Goal: Task Accomplishment & Management: Use online tool/utility

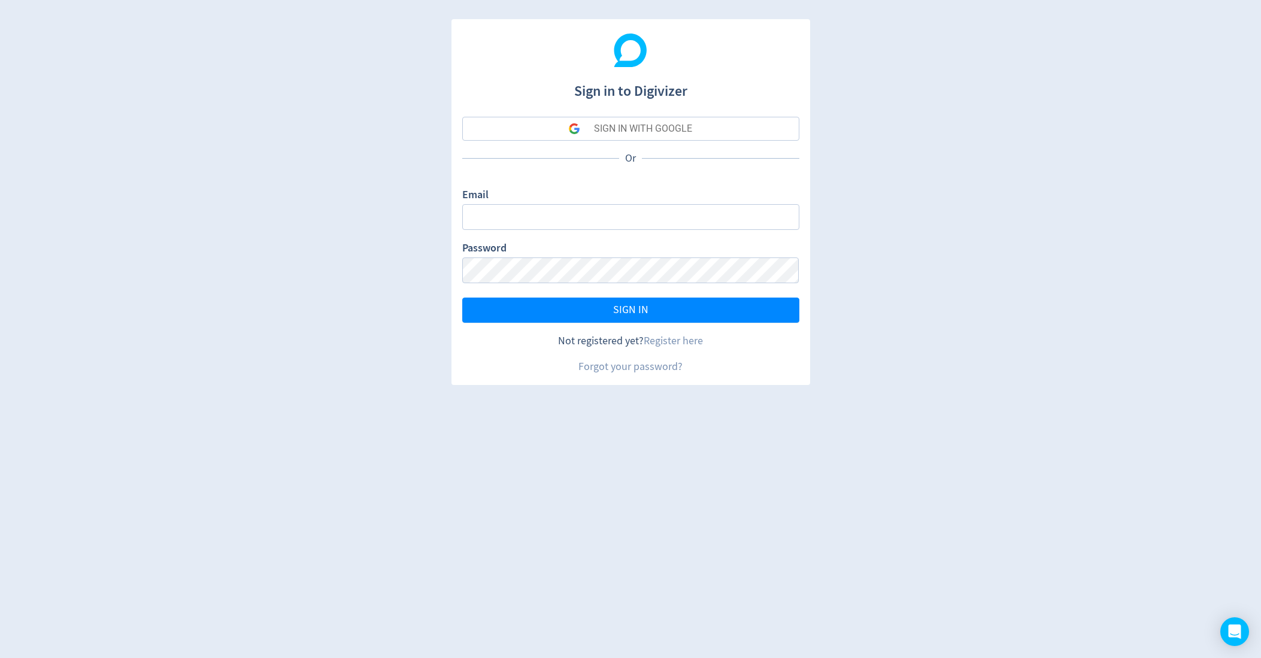
click at [640, 131] on div "SIGN IN WITH GOOGLE" at bounding box center [643, 129] width 98 height 24
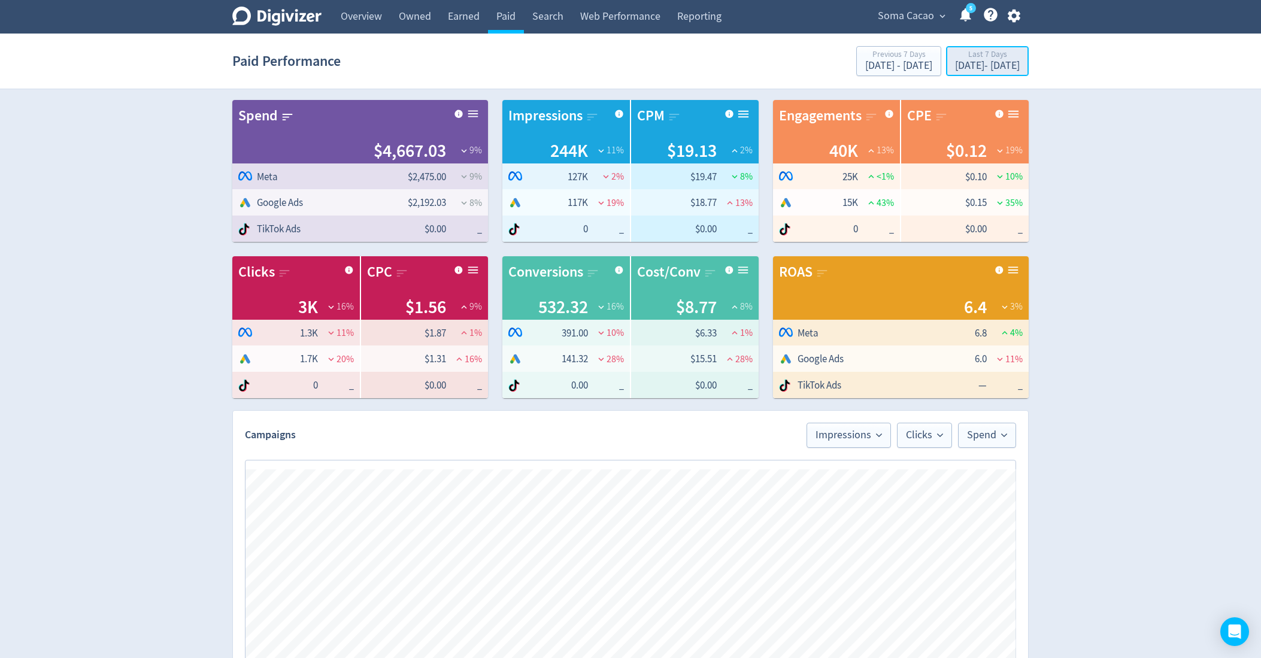
click at [966, 65] on div "Aug 28, 2025 - Sep 3, 2025" at bounding box center [987, 65] width 65 height 11
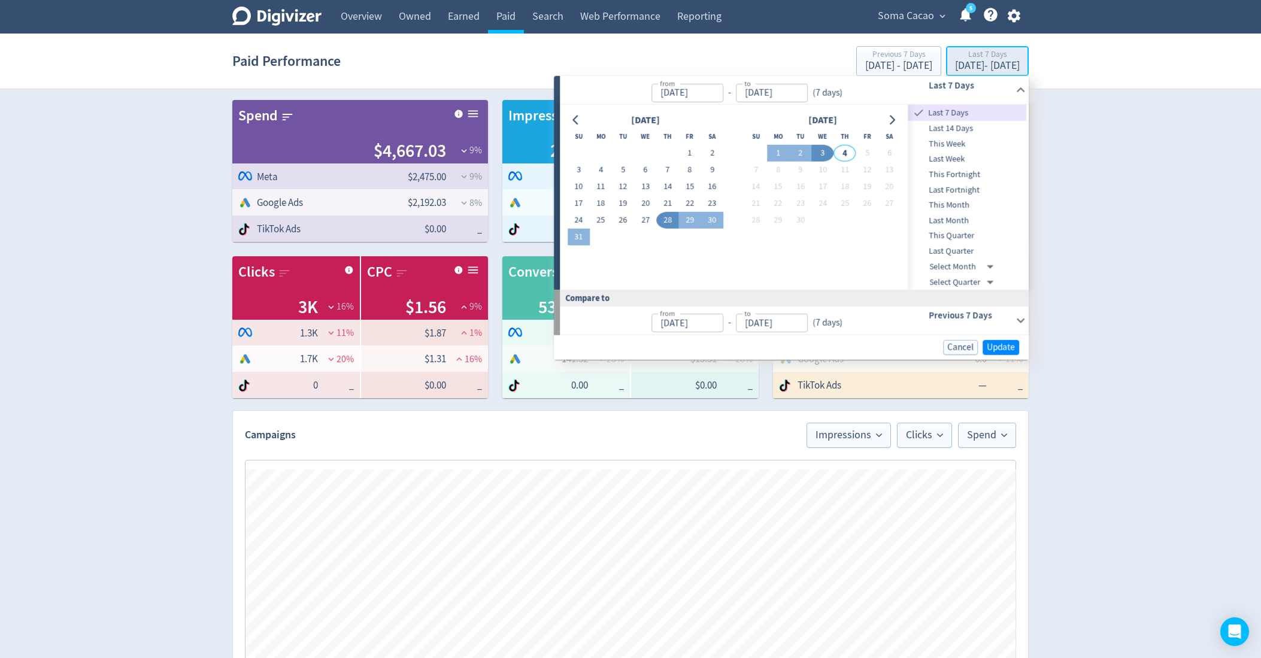
type input "Aug 28, 2025"
type input "Sep 03, 2025"
type input "Aug 21, 2025"
type input "Aug 27, 2025"
click at [692, 151] on button "1" at bounding box center [690, 153] width 22 height 17
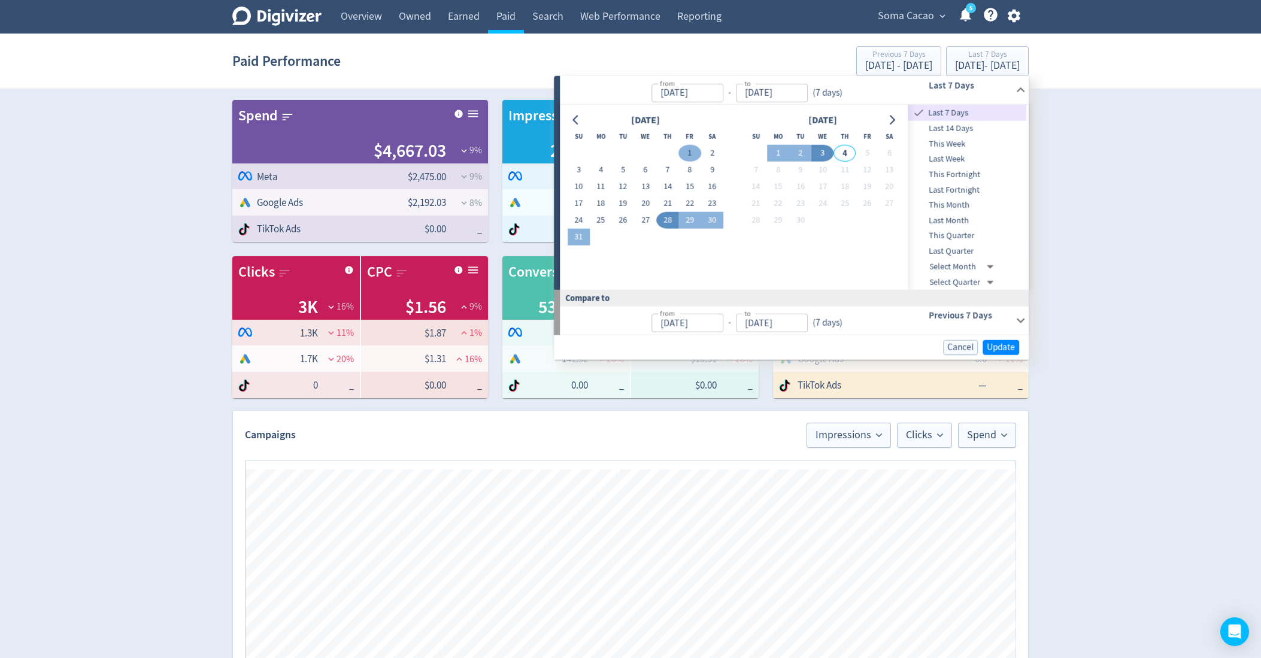
type input "Aug 01, 2025"
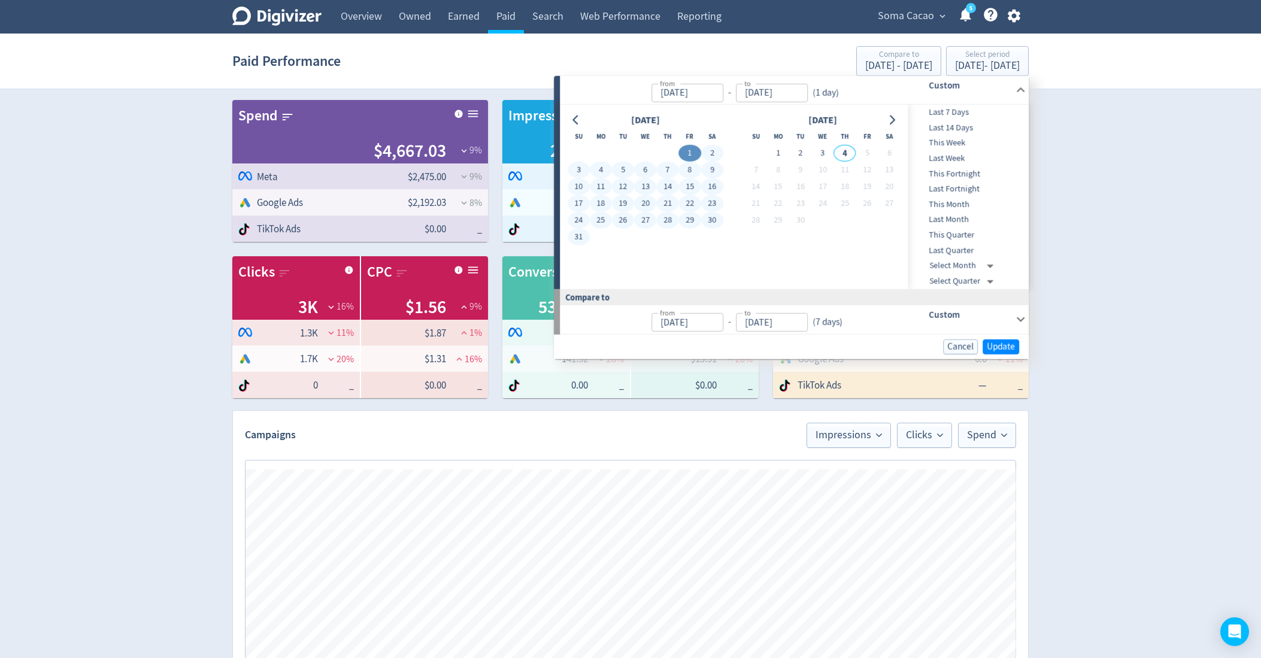
click at [575, 236] on button "31" at bounding box center [579, 237] width 22 height 17
type input "Aug 31, 2025"
type input "Jul 01, 2025"
type input "Jul 31, 2025"
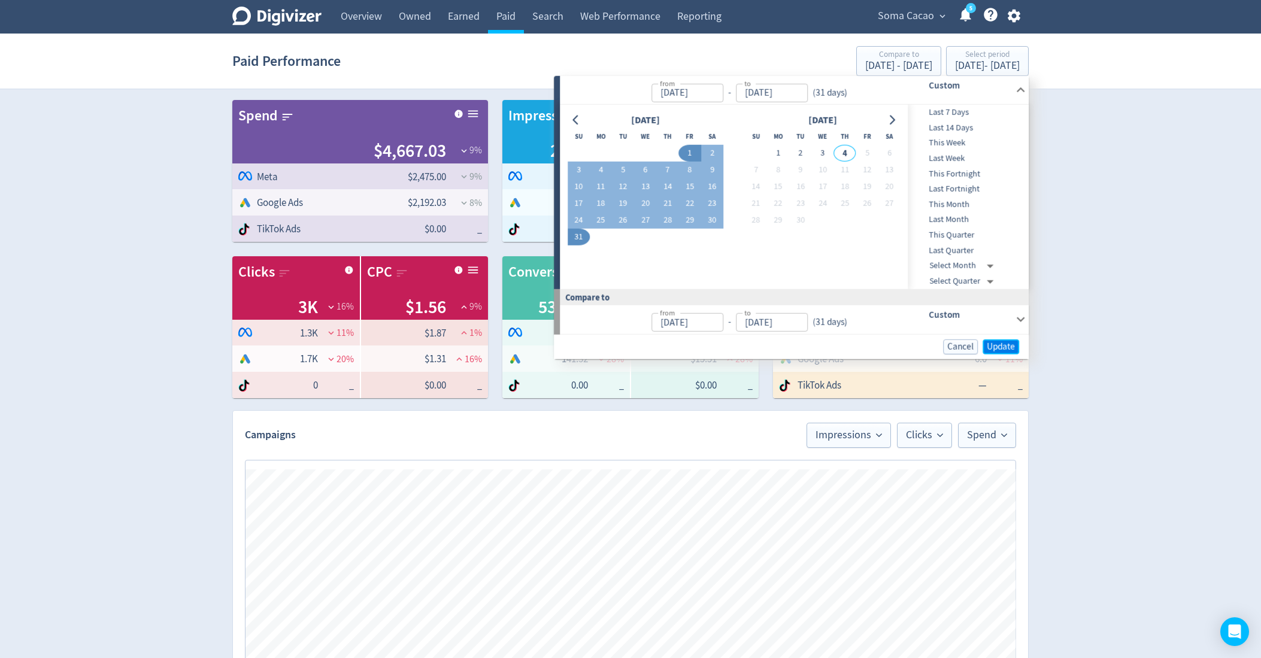
click at [991, 346] on span "Update" at bounding box center [1001, 346] width 28 height 9
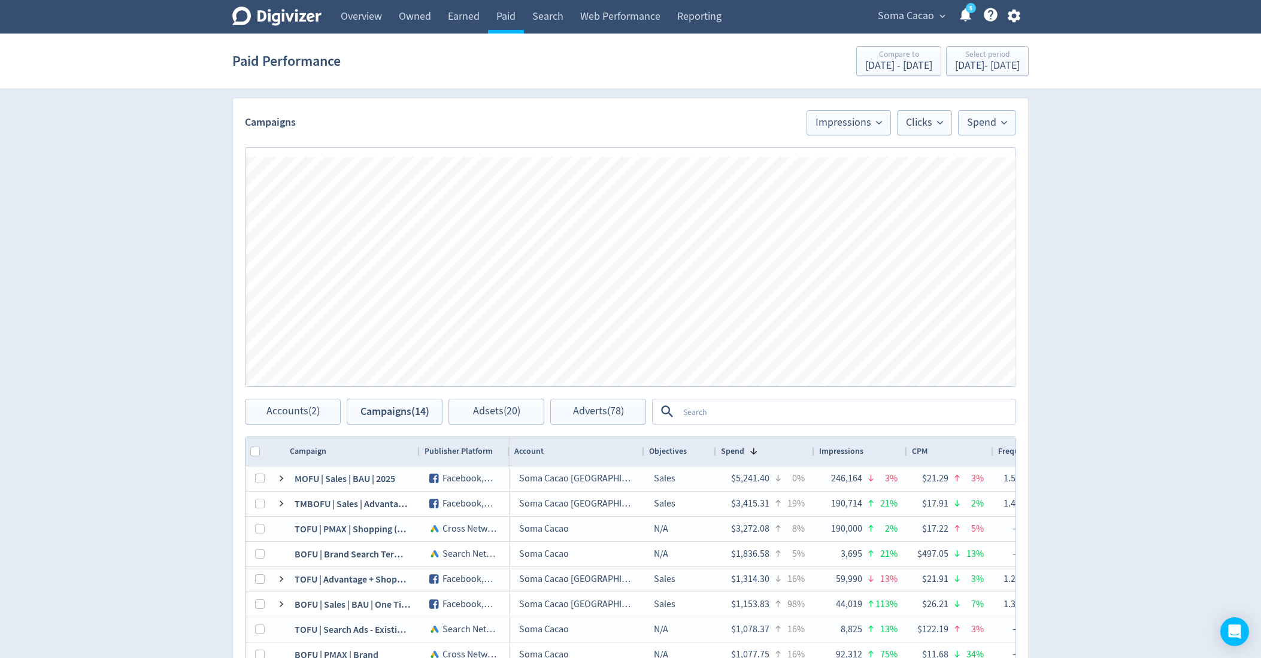
scroll to position [490, 0]
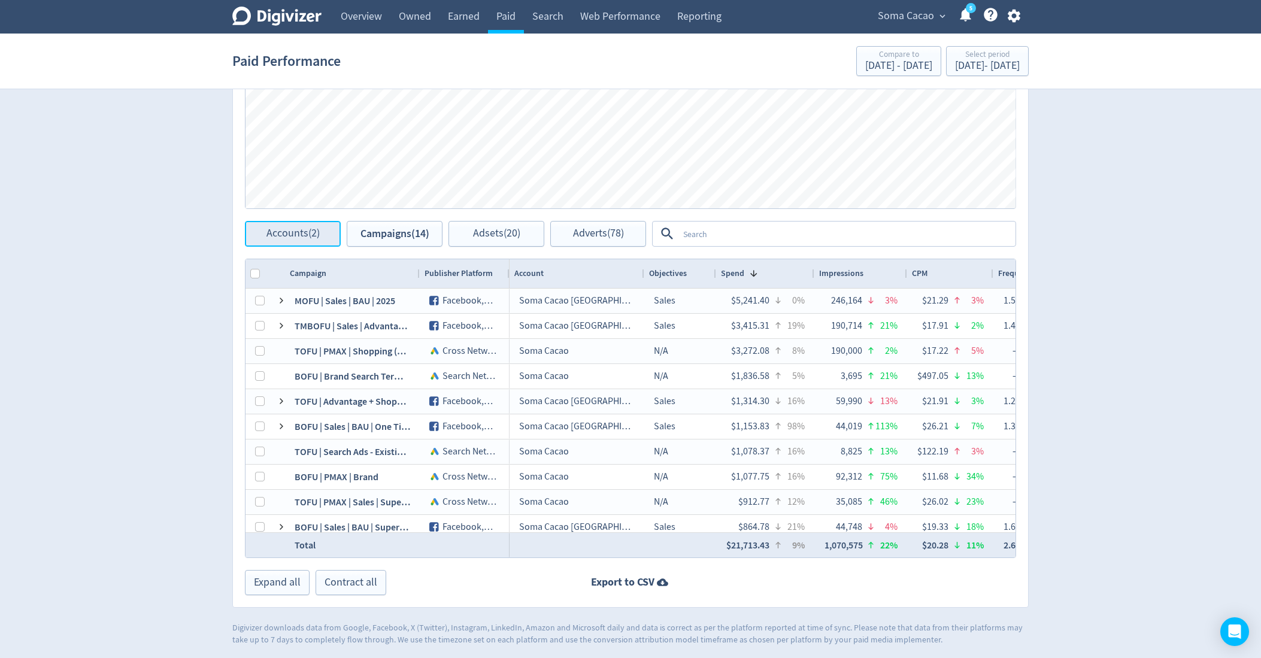
click at [293, 232] on span "Accounts (2)" at bounding box center [292, 233] width 53 height 11
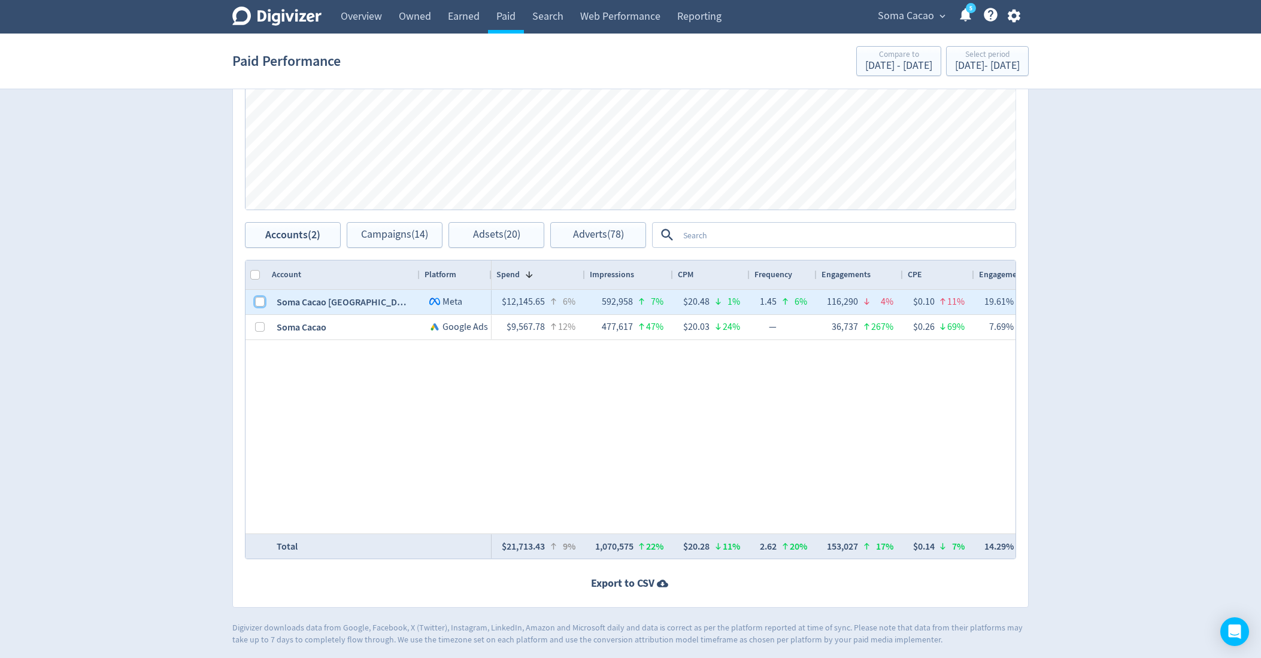
click at [259, 297] on input "Press Space to toggle row selection (unchecked)" at bounding box center [260, 302] width 10 height 10
checkbox input "true"
checkbox input "false"
click at [374, 233] on span "Campaigns (6)" at bounding box center [395, 234] width 62 height 11
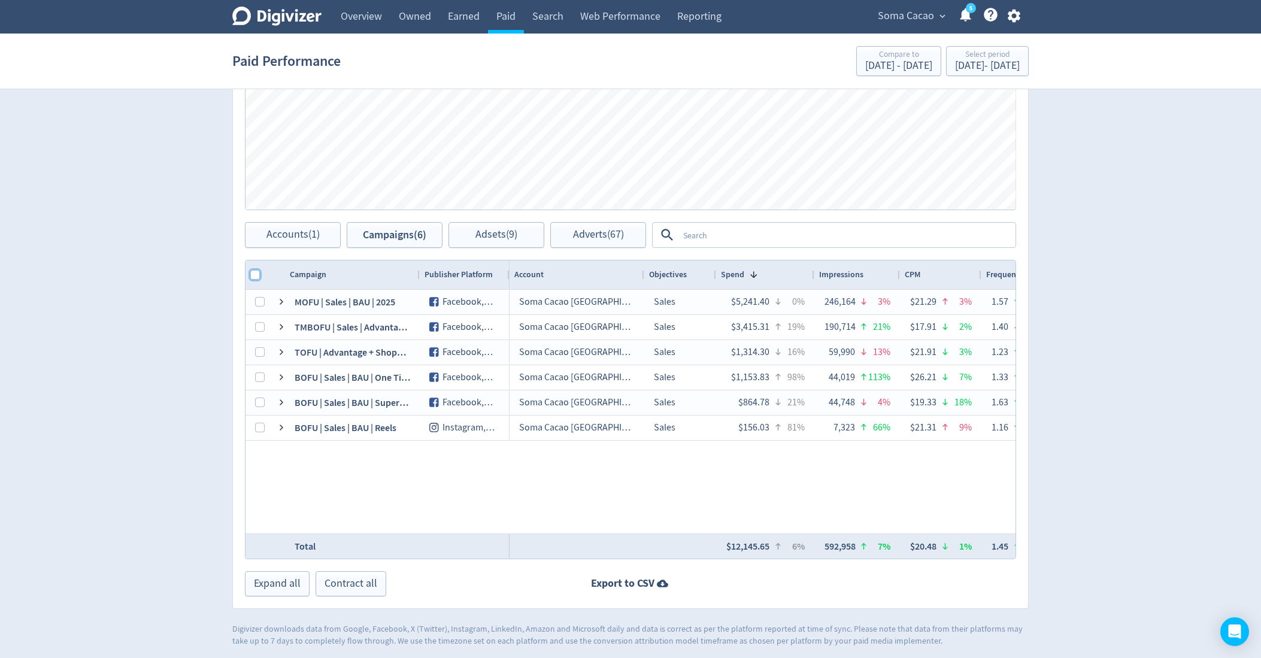
click at [251, 274] on input "Column with Header Selection" at bounding box center [255, 275] width 10 height 10
checkbox input "true"
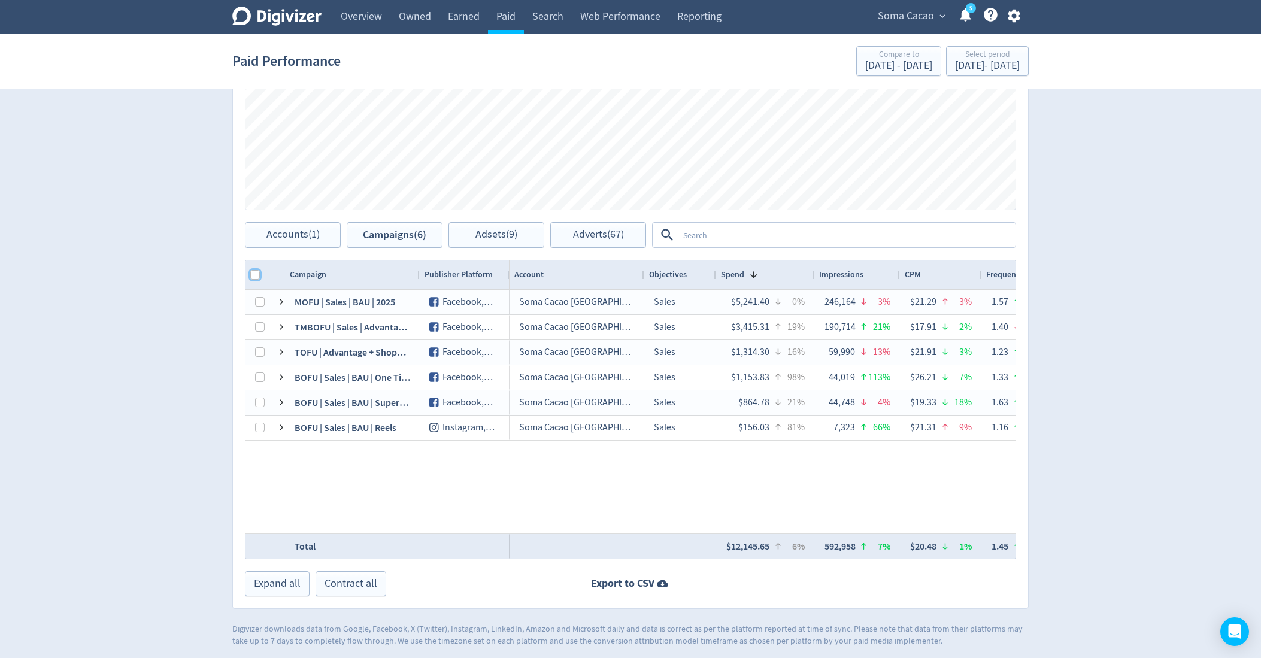
checkbox input "true"
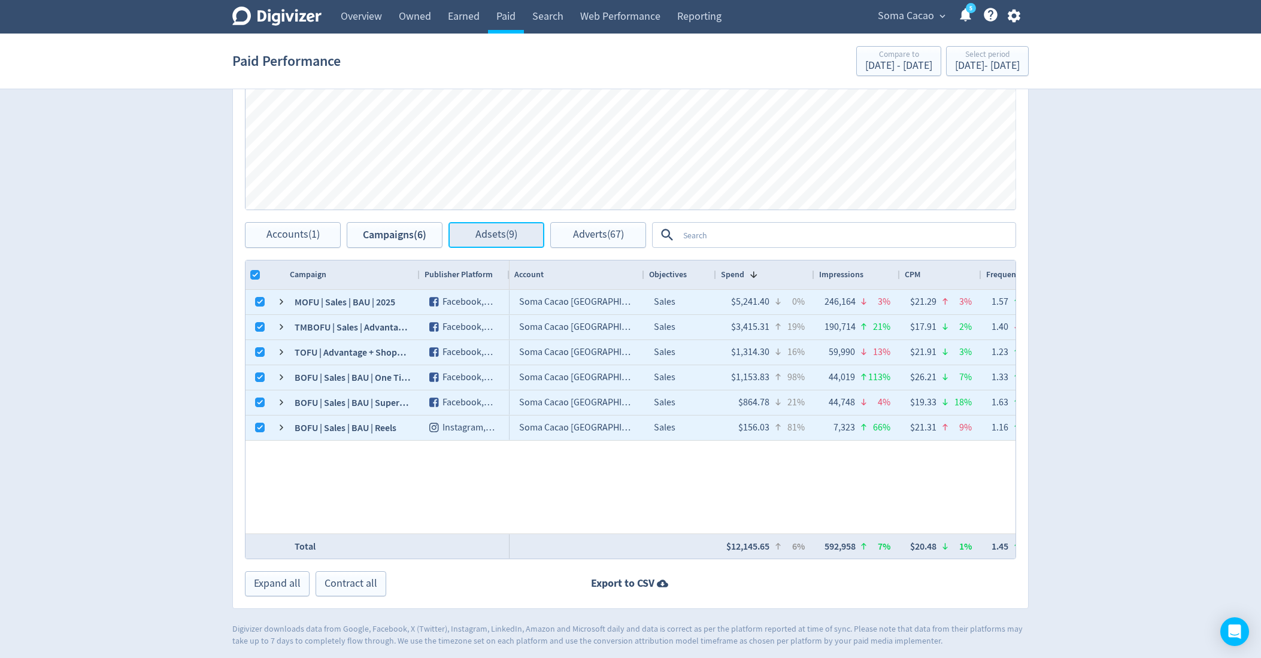
click at [471, 238] on button "Adsets (9)" at bounding box center [496, 235] width 96 height 26
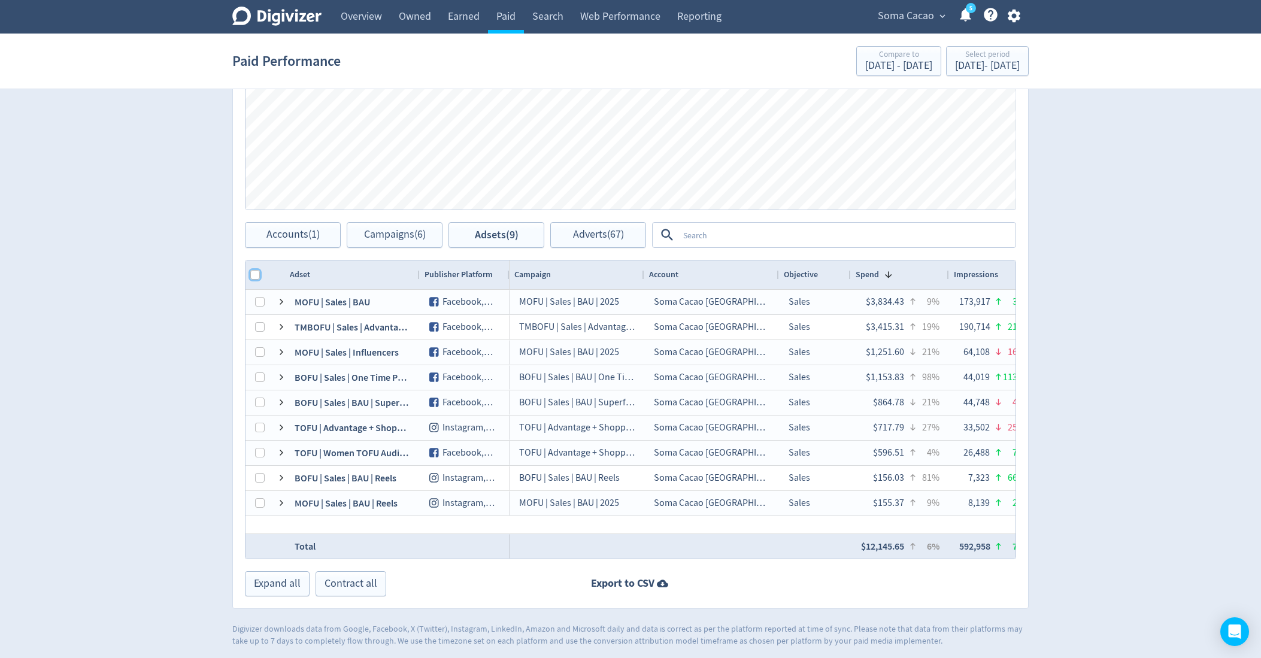
click at [256, 272] on input "Column with Header Selection" at bounding box center [255, 275] width 10 height 10
checkbox input "true"
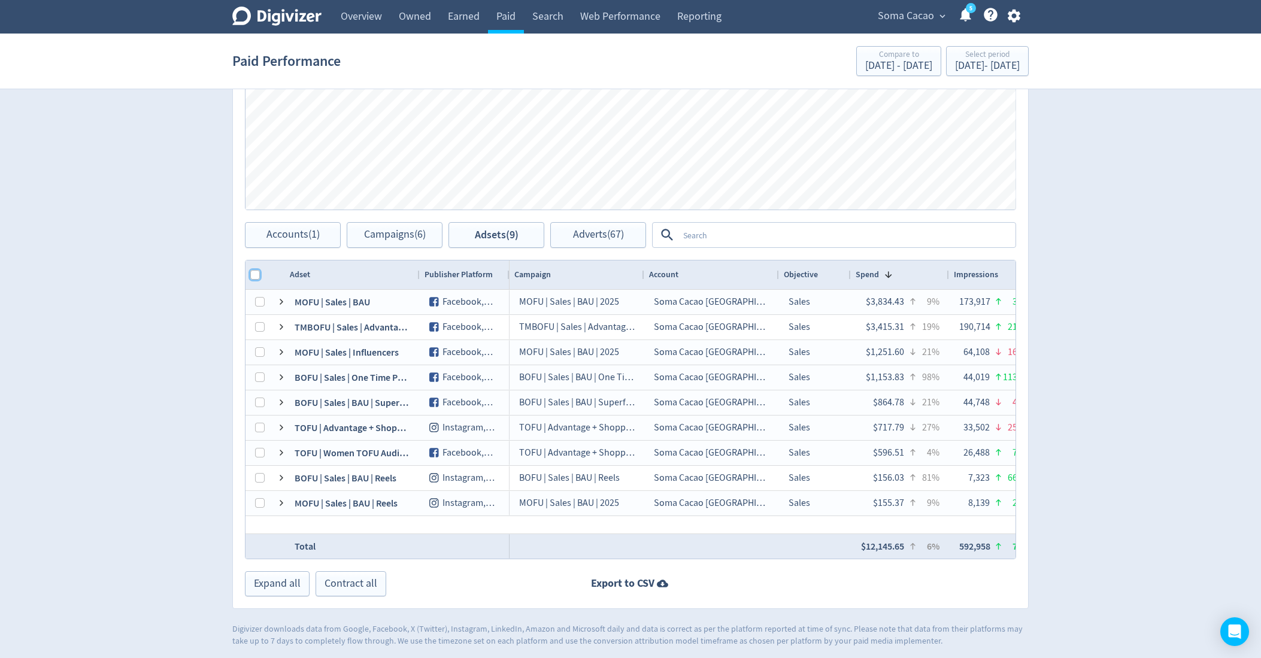
checkbox input "true"
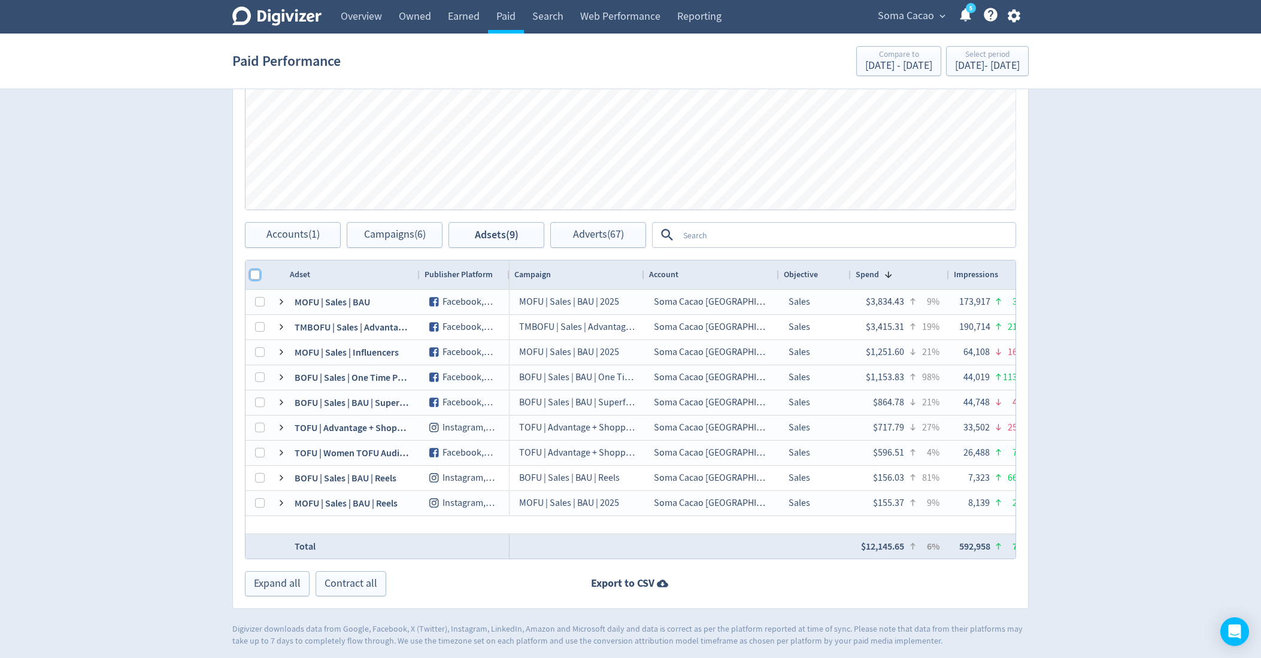
checkbox input "true"
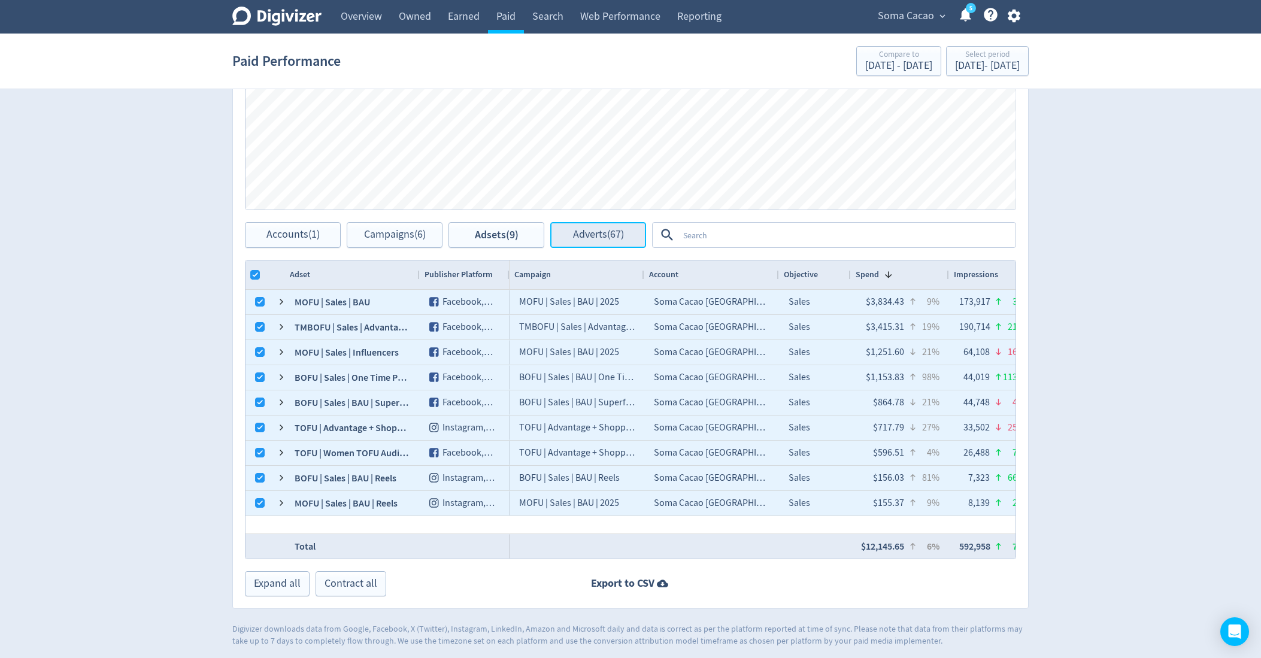
click at [560, 235] on button "Adverts (67)" at bounding box center [598, 235] width 96 height 26
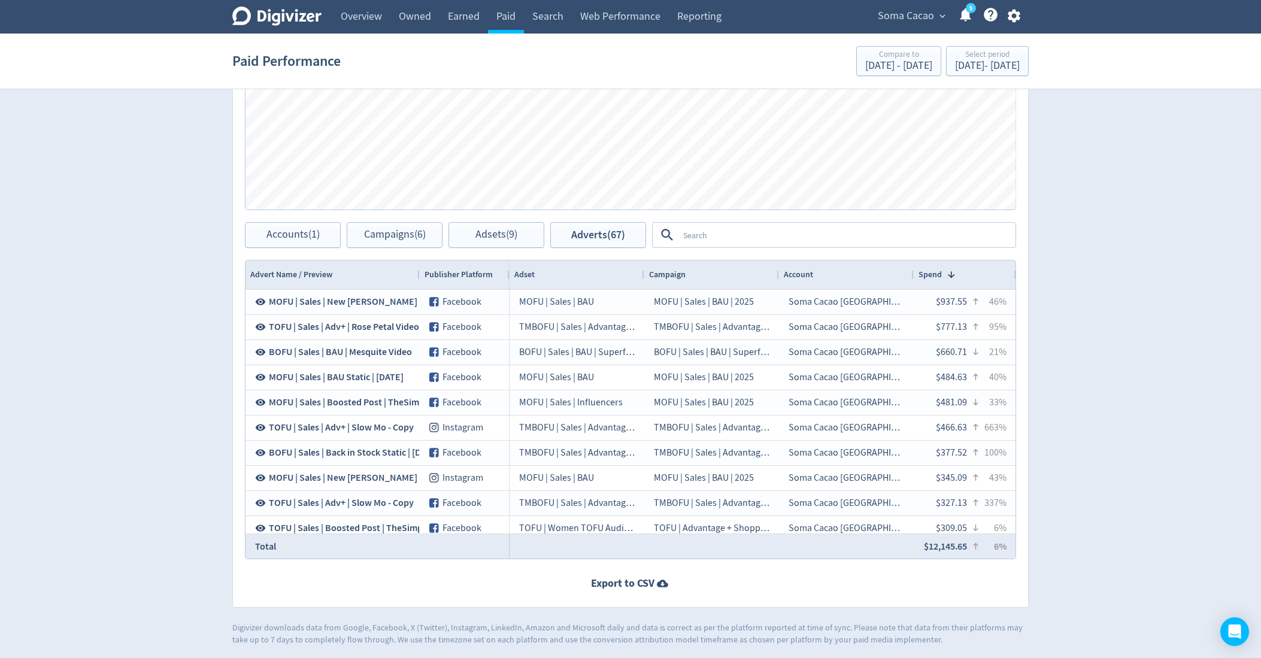
click at [726, 241] on textarea at bounding box center [846, 235] width 336 height 22
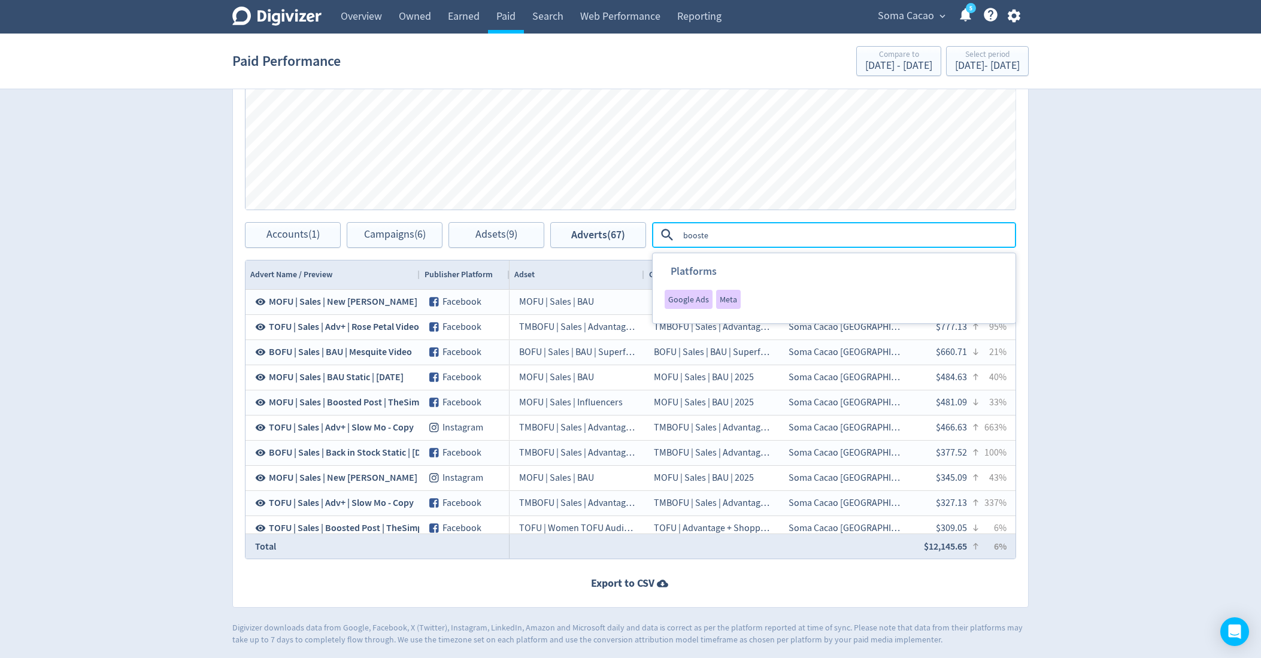
type textarea "boosted"
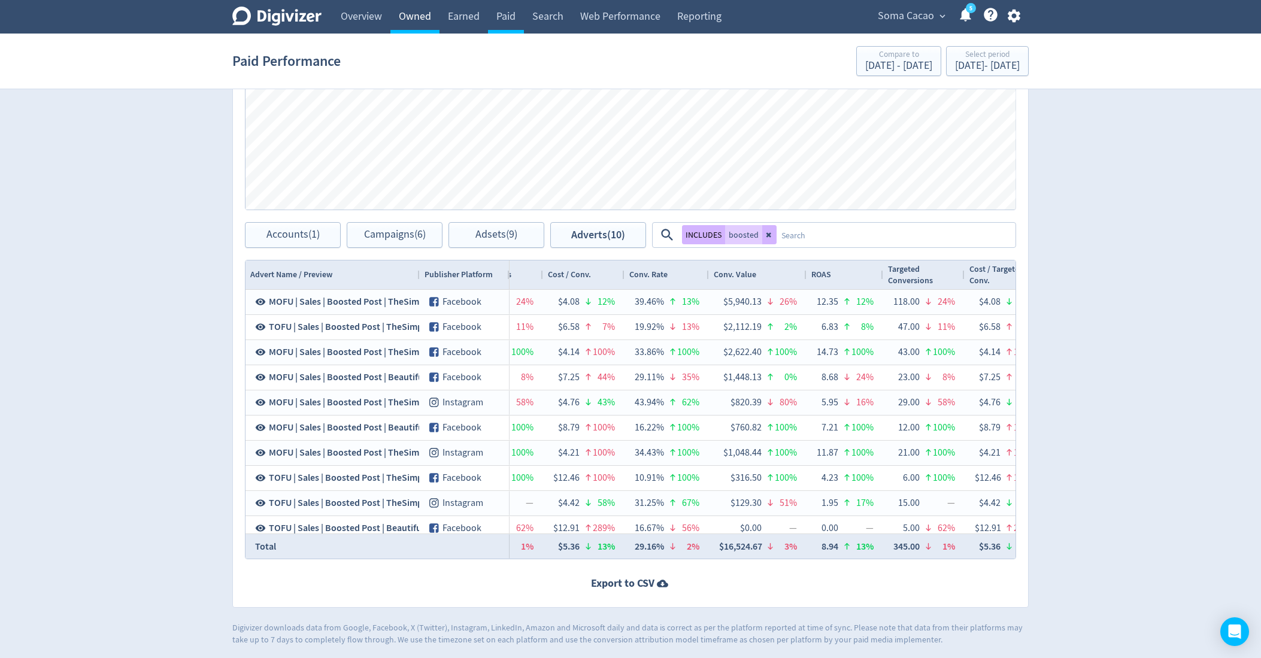
click at [415, 6] on link "Owned" at bounding box center [414, 17] width 49 height 34
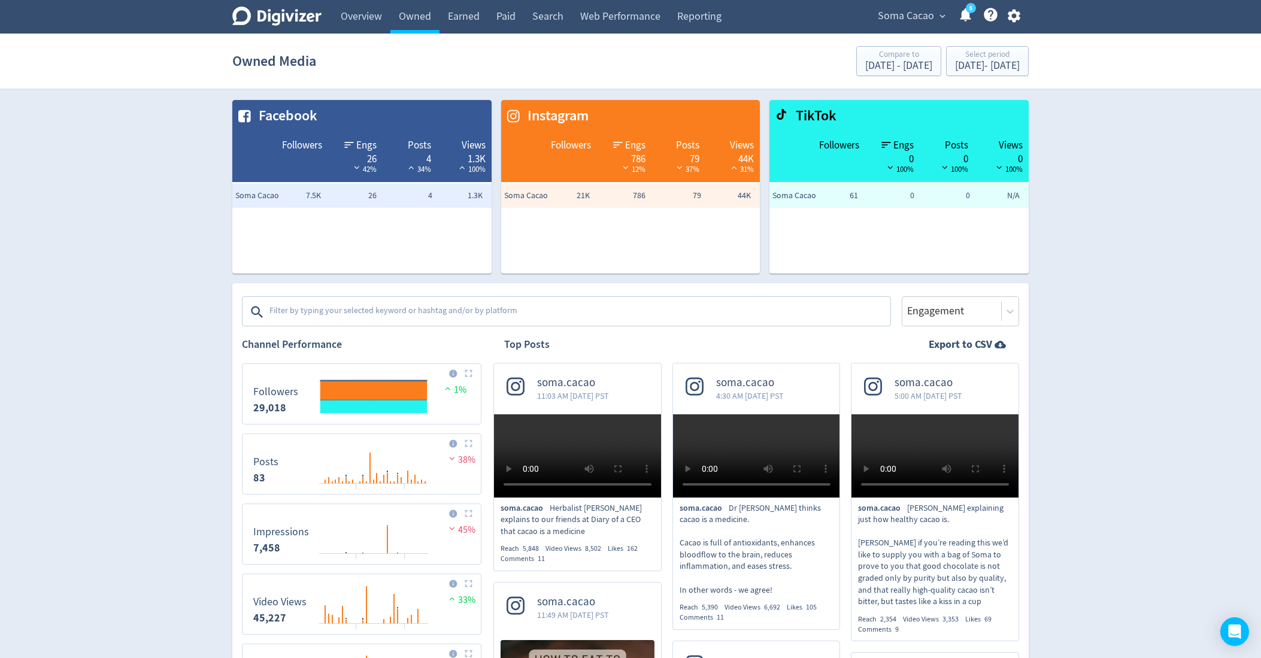
click at [678, 166] on img "customized table" at bounding box center [680, 167] width 12 height 9
